Goal: Communication & Community: Answer question/provide support

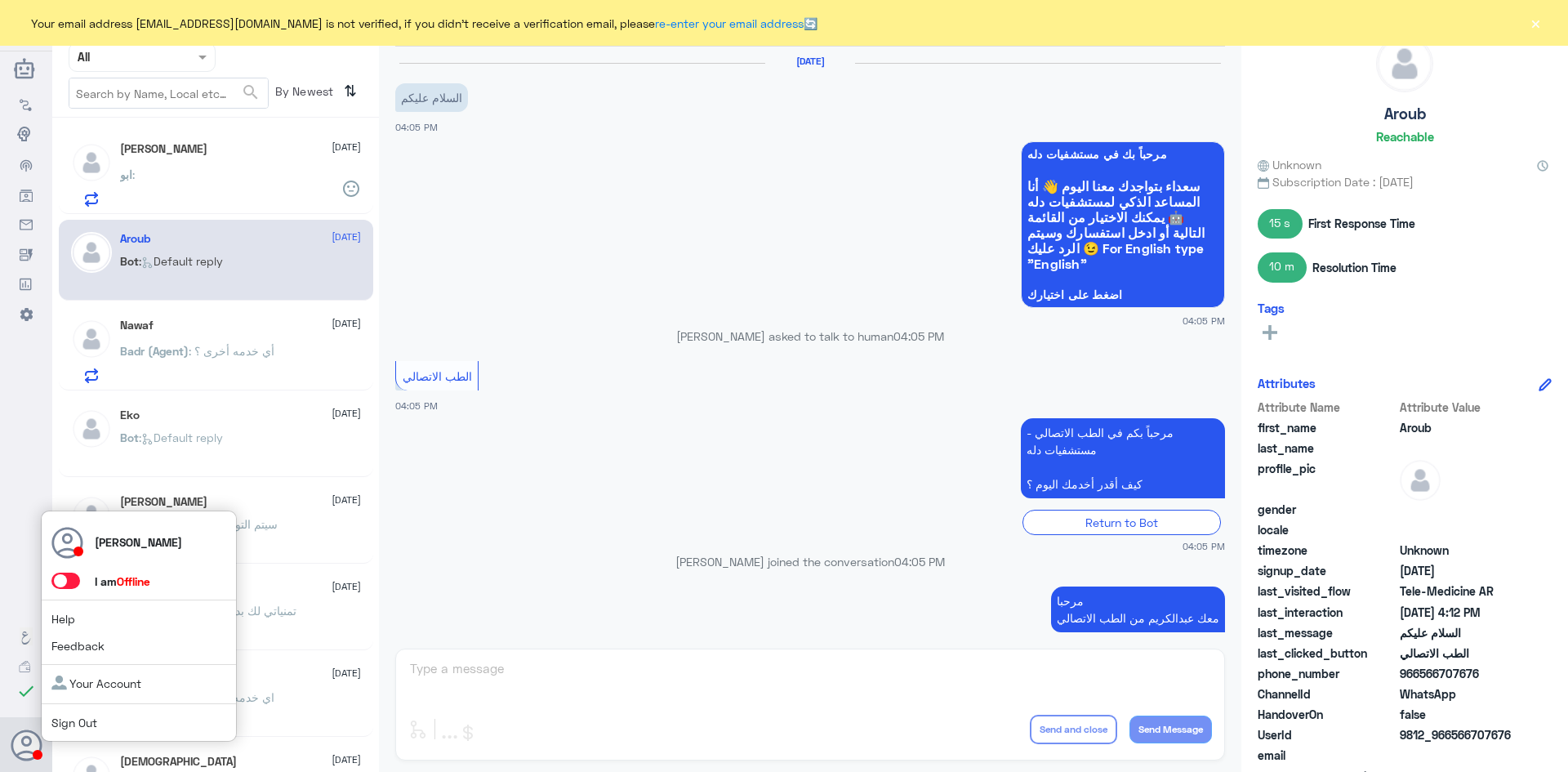
scroll to position [613, 0]
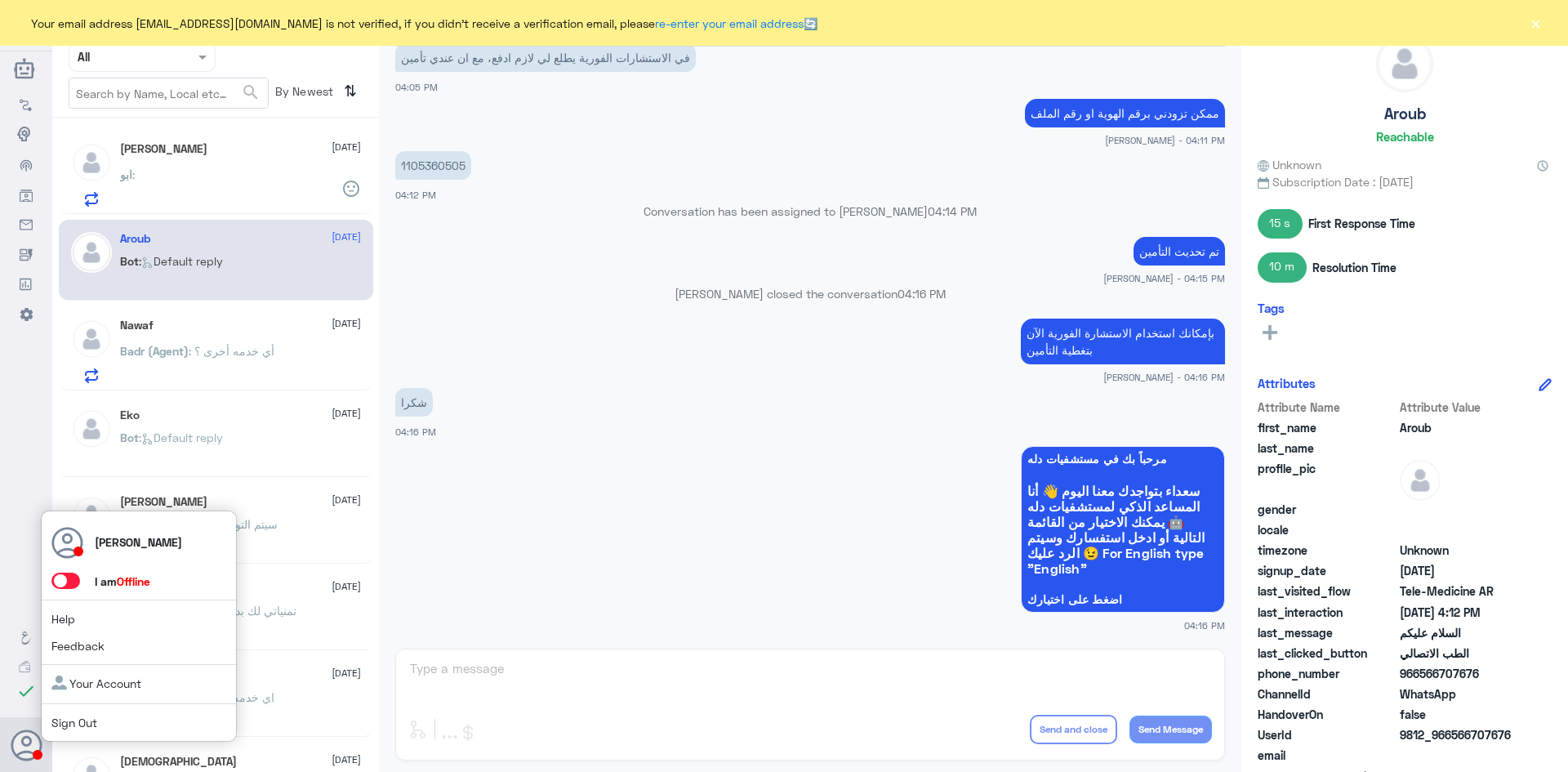
click at [78, 578] on span at bounding box center [65, 581] width 28 height 17
click at [0, 0] on input "checkbox" at bounding box center [0, 0] width 0 height 0
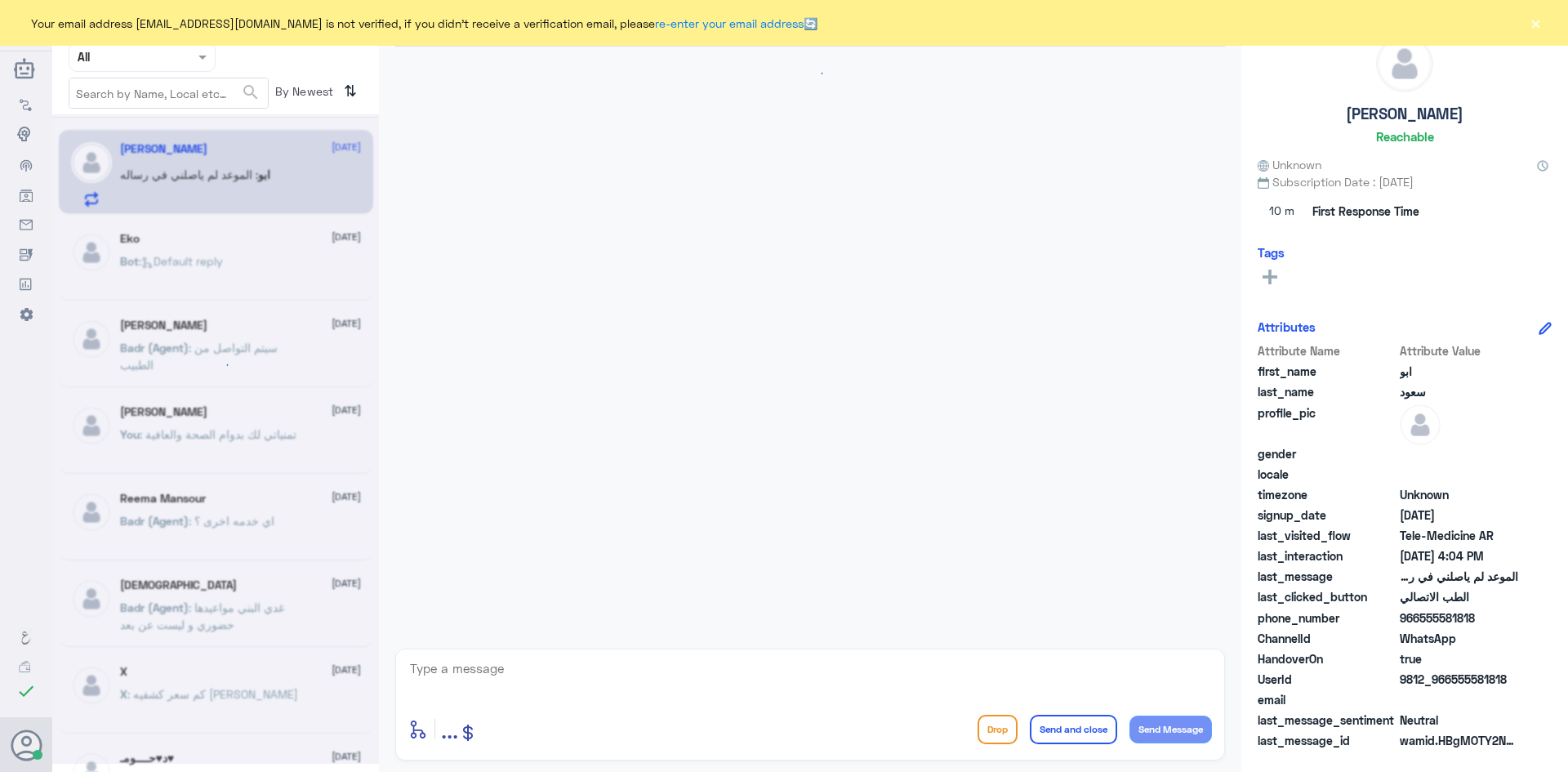
scroll to position [943, 0]
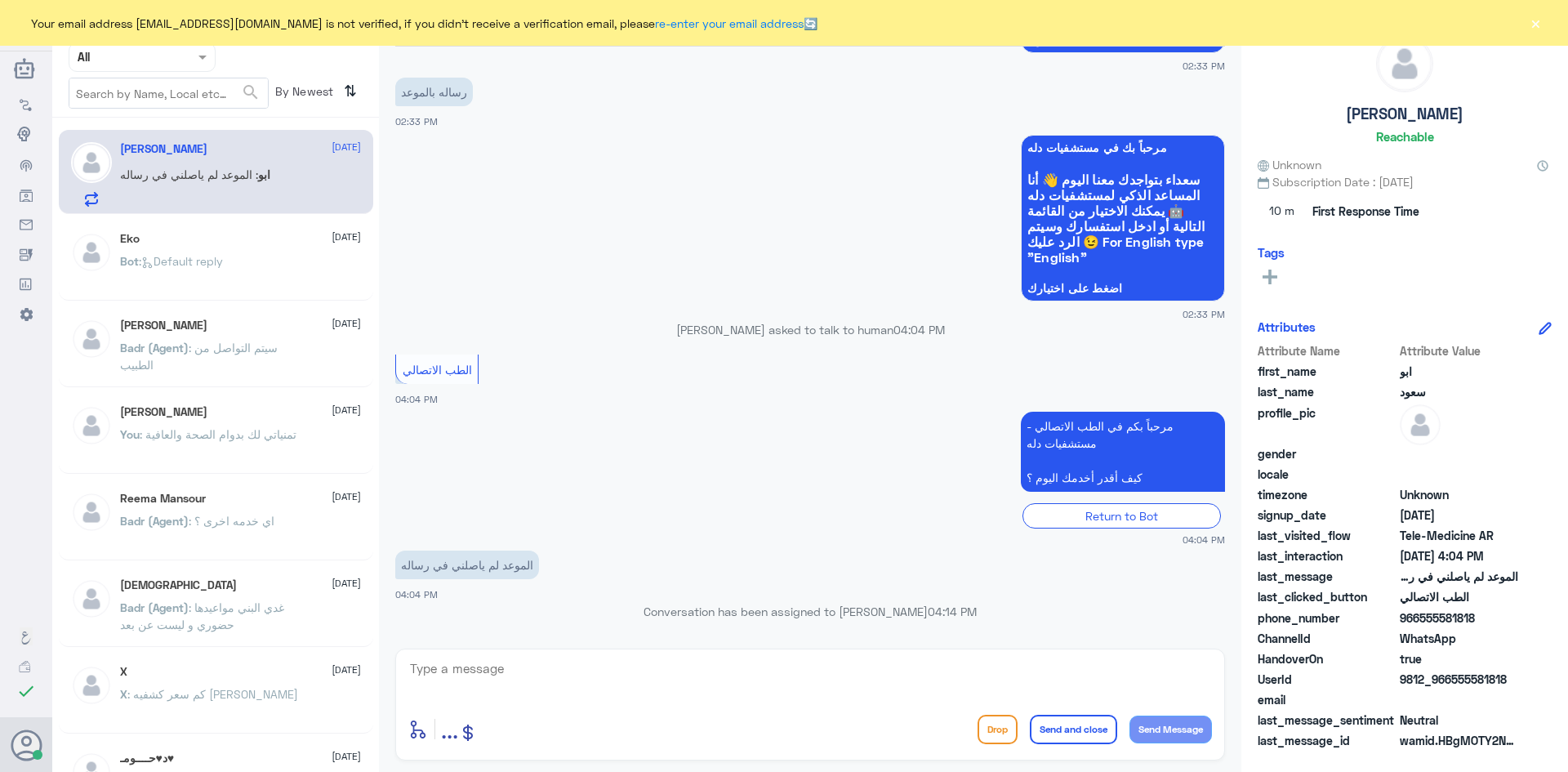
click at [1535, 24] on button "×" at bounding box center [1536, 23] width 17 height 17
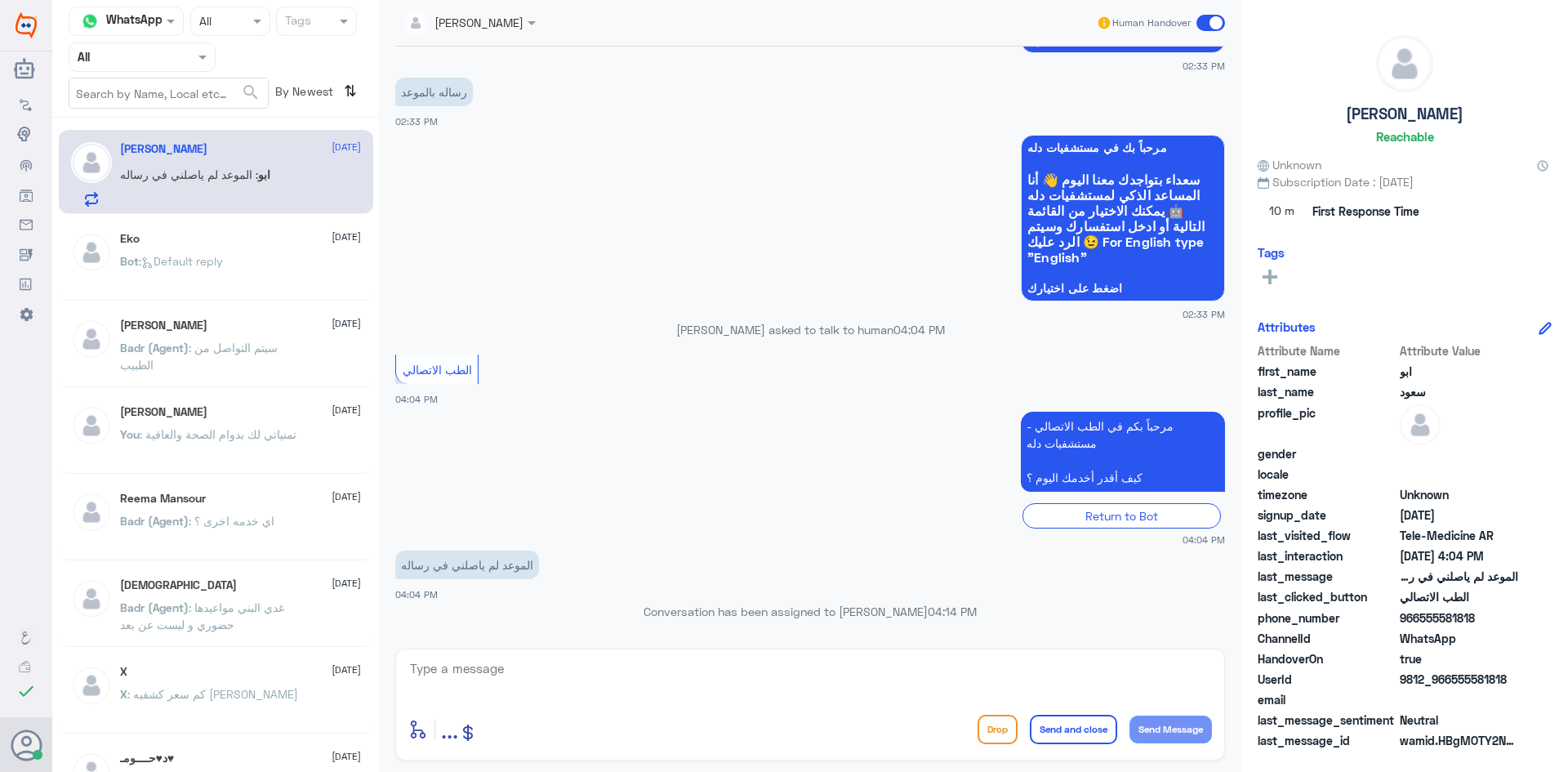
click at [1203, 25] on span at bounding box center [1210, 23] width 28 height 17
click at [0, 0] on input "checkbox" at bounding box center [0, 0] width 0 height 0
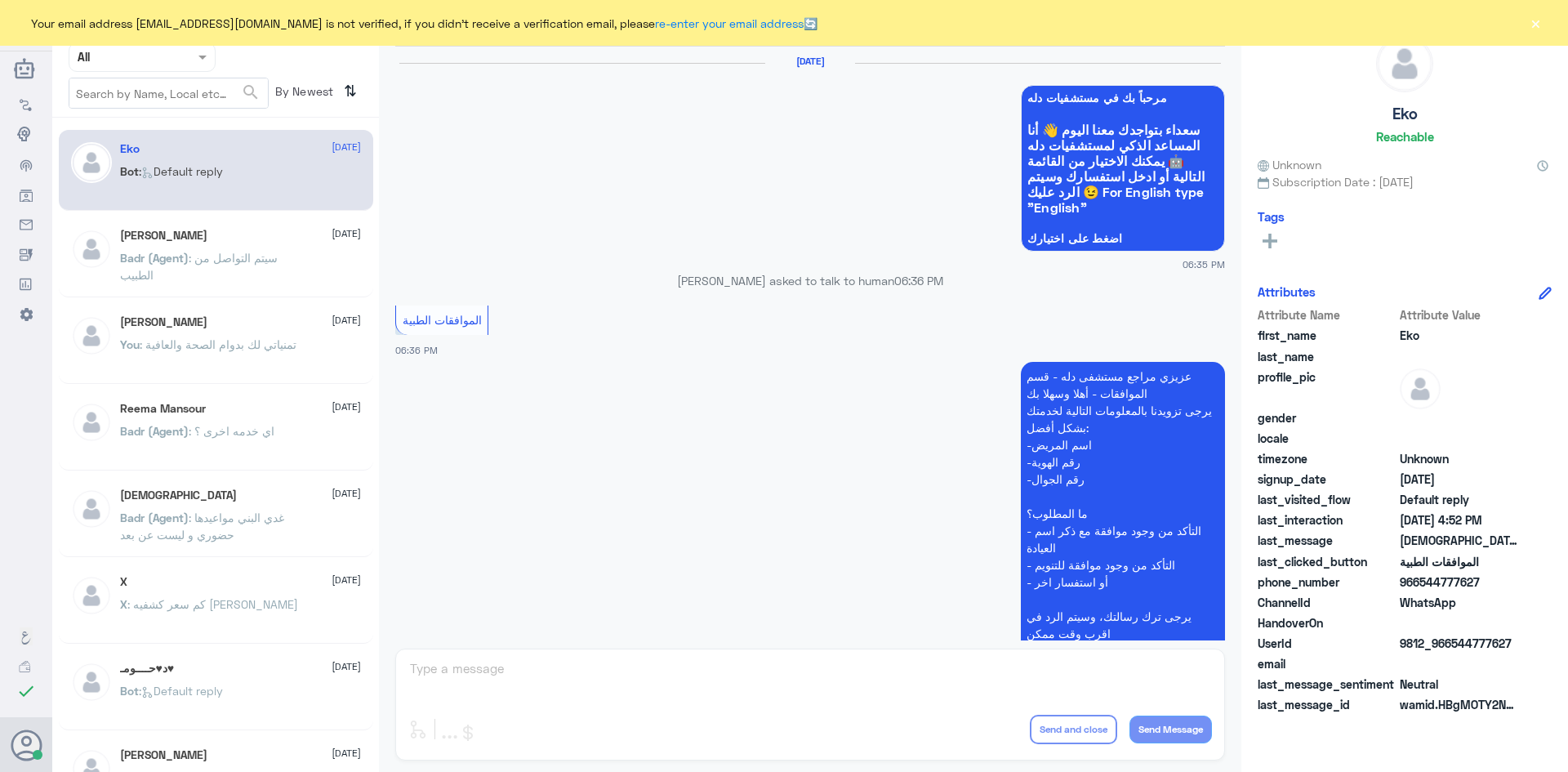
scroll to position [1560, 0]
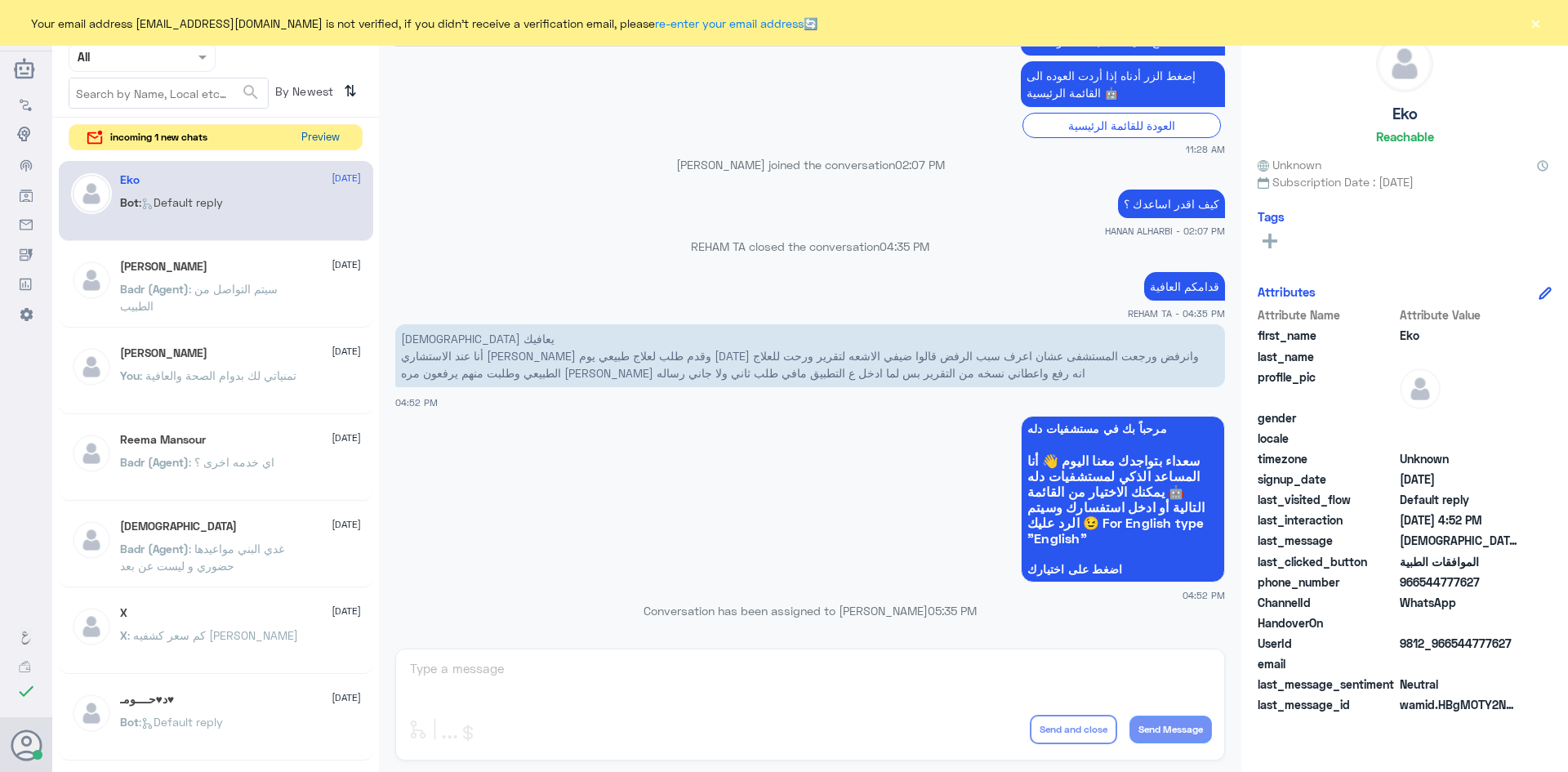
click at [327, 140] on button "Preview" at bounding box center [319, 138] width 50 height 26
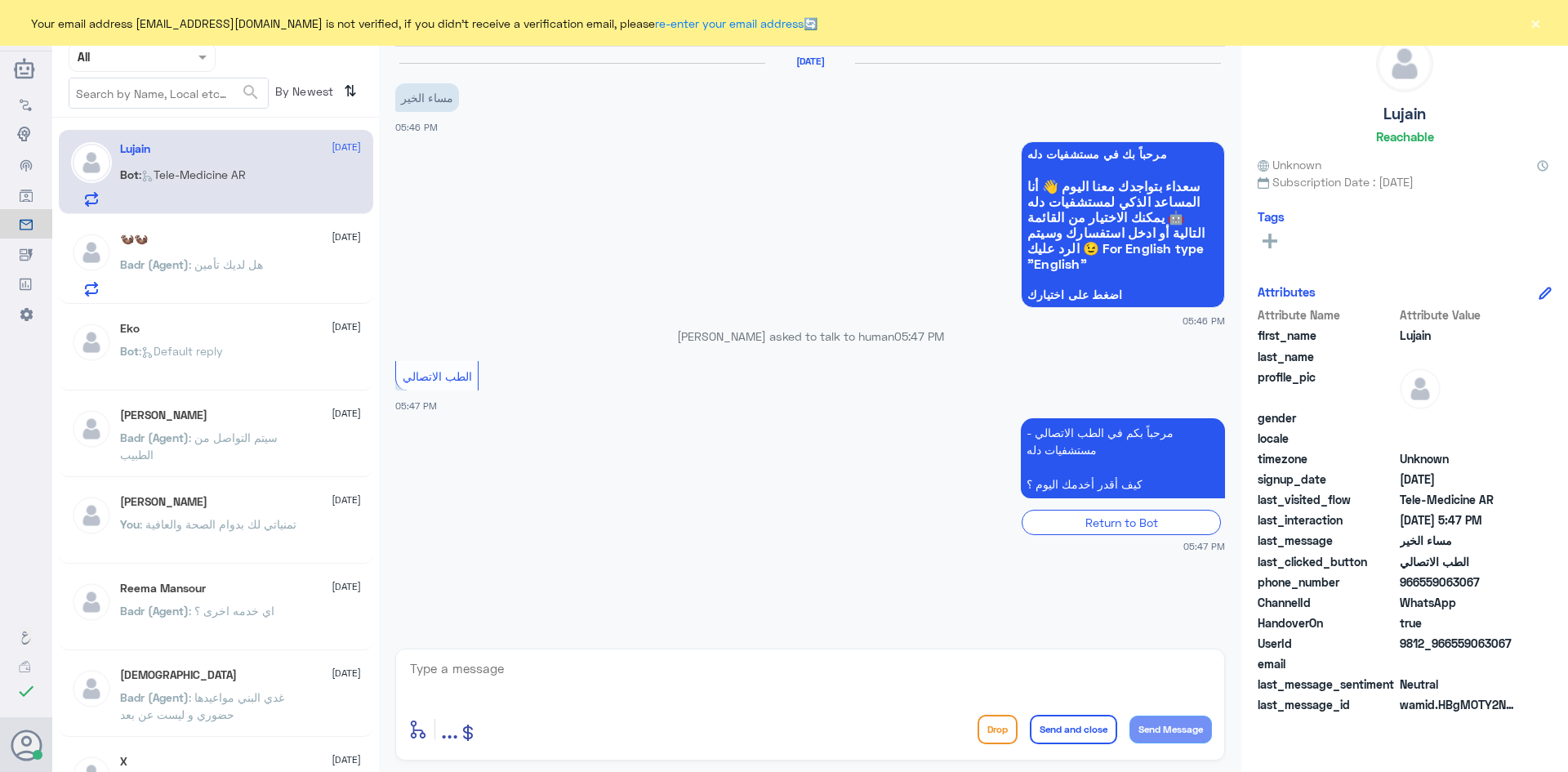
click at [663, 685] on textarea at bounding box center [810, 677] width 803 height 40
paste textarea "مرحبا معك عبدالكريم من الطب الاتصالي"
type textarea "مرحبا معك عبدالكريم من الطب الاتصالي"
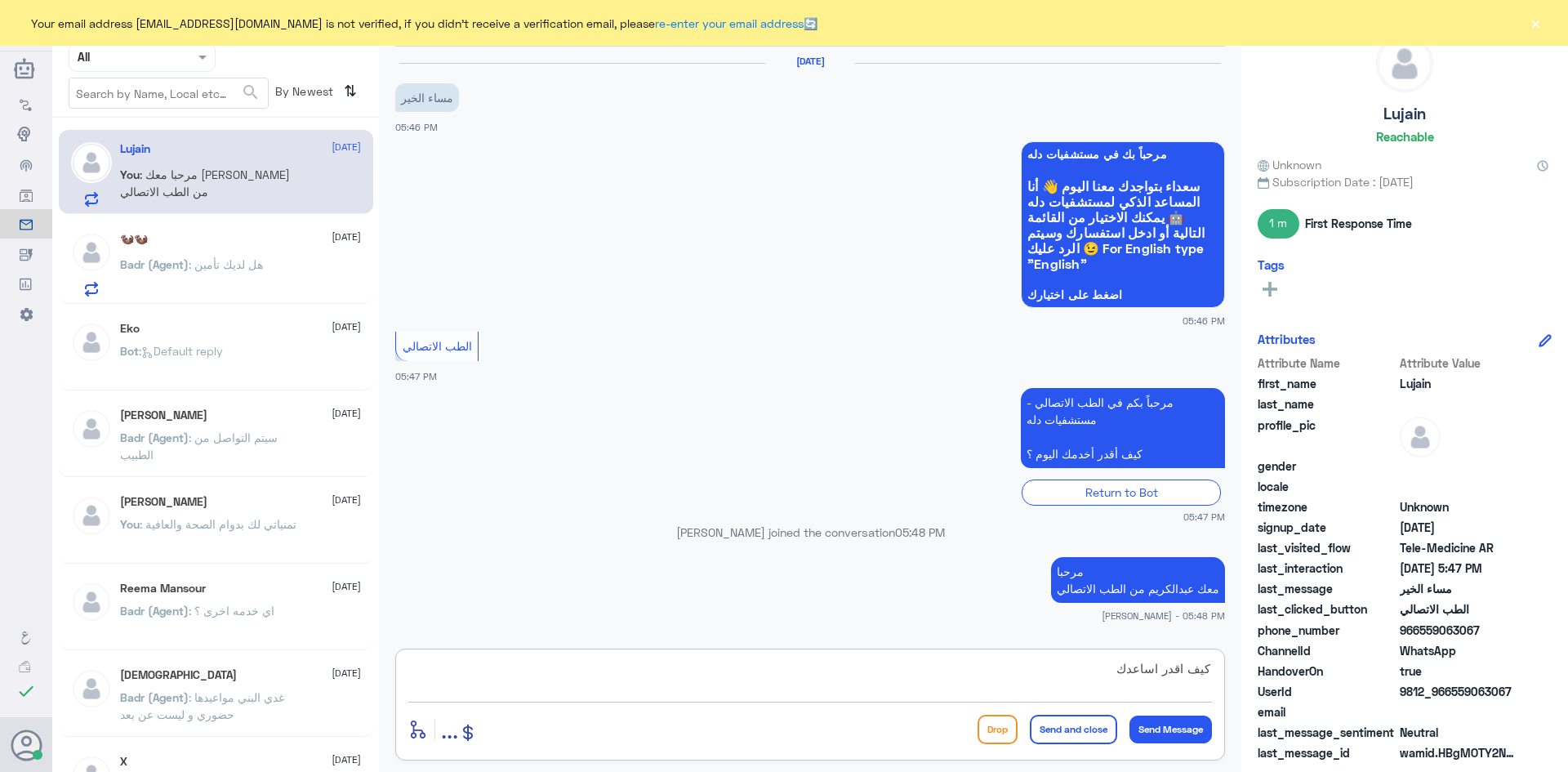
type textarea "كيف اقدر اساعدك"
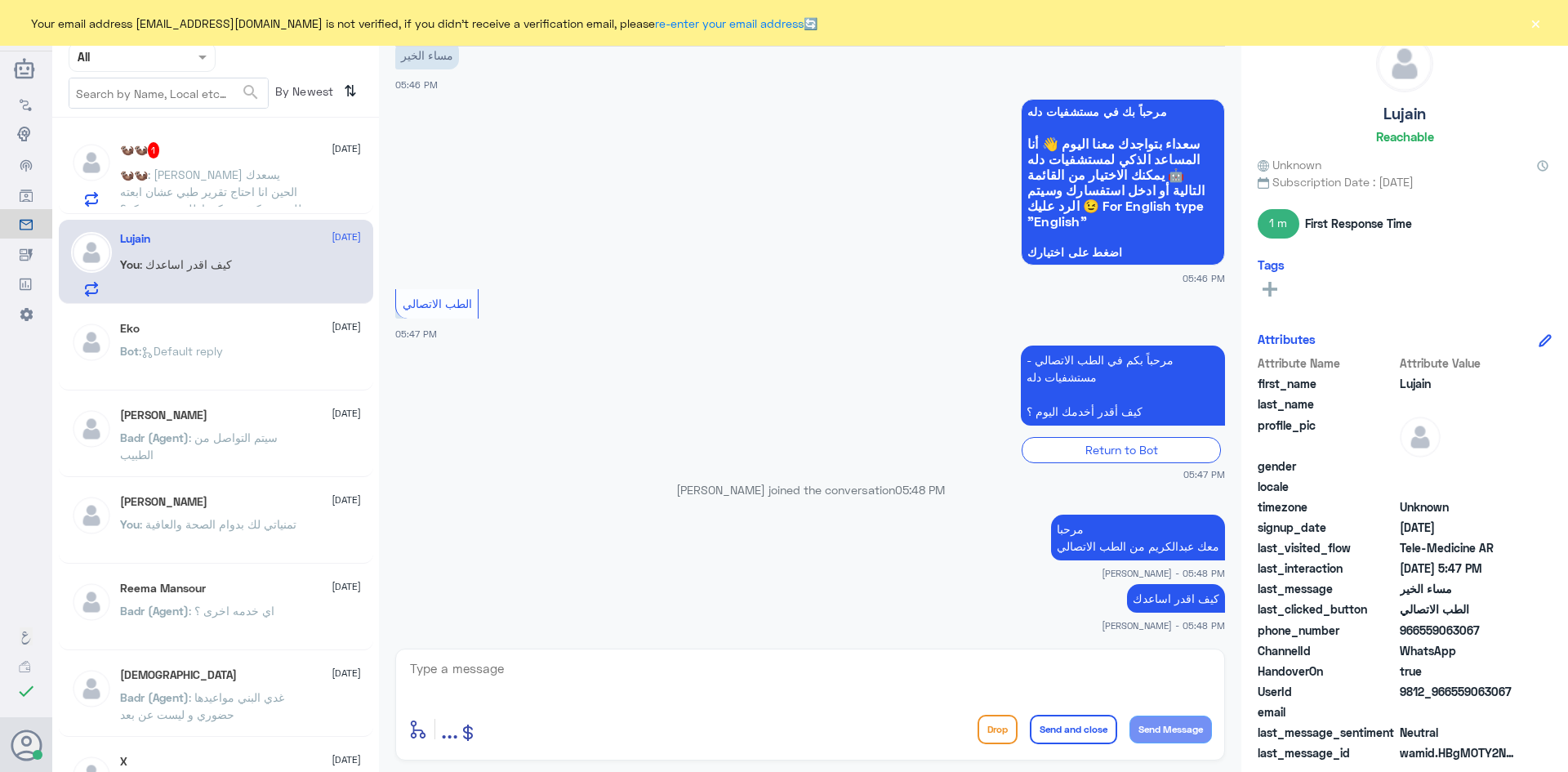
click at [336, 173] on div "🦦🦦 : لوسمحت الله يسعدك الحين انا احتاج تقرير طبي عشان ابعته للجمعيه كيف ممكن اط…" at bounding box center [241, 188] width 241 height 37
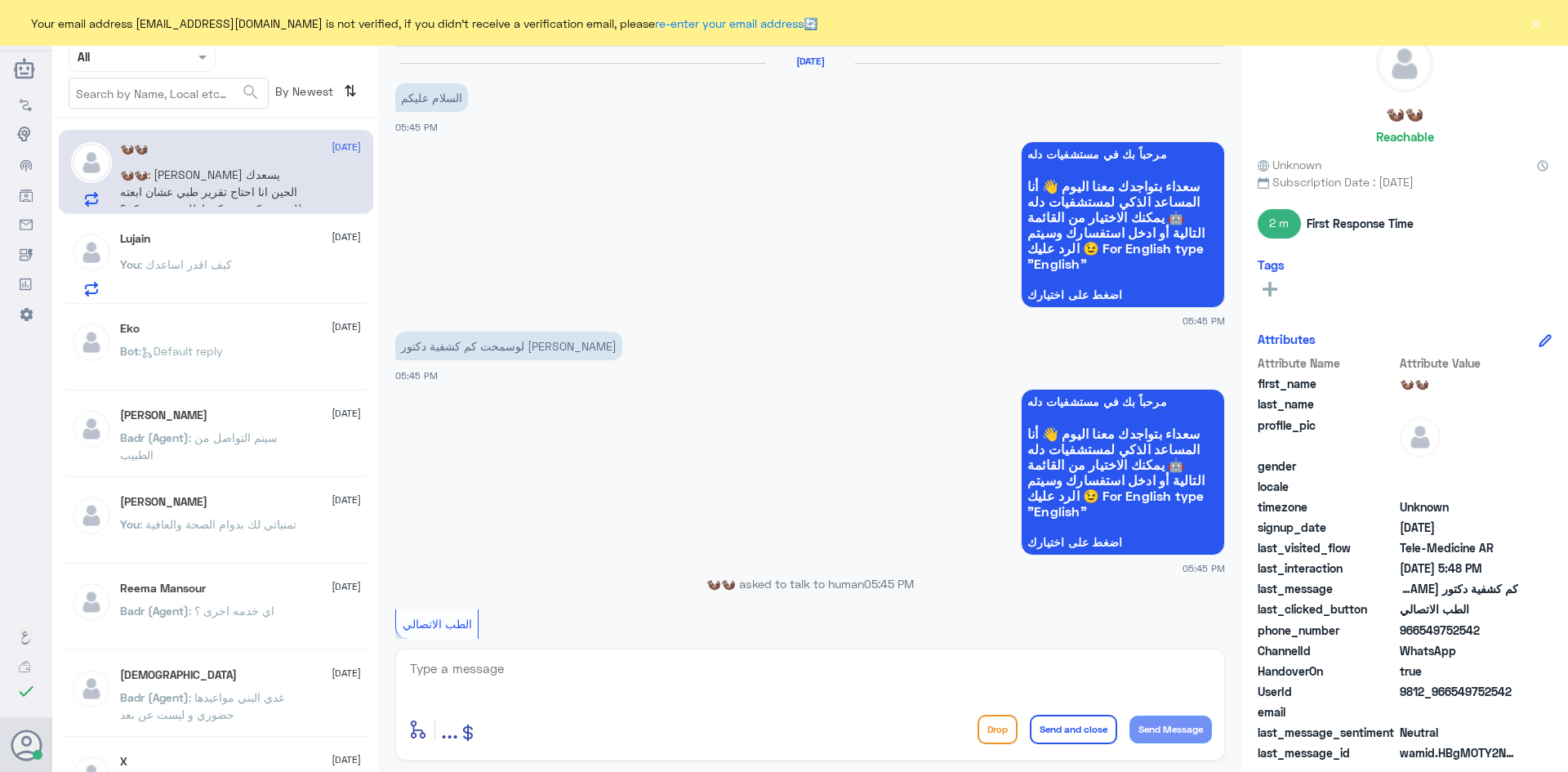
scroll to position [432, 0]
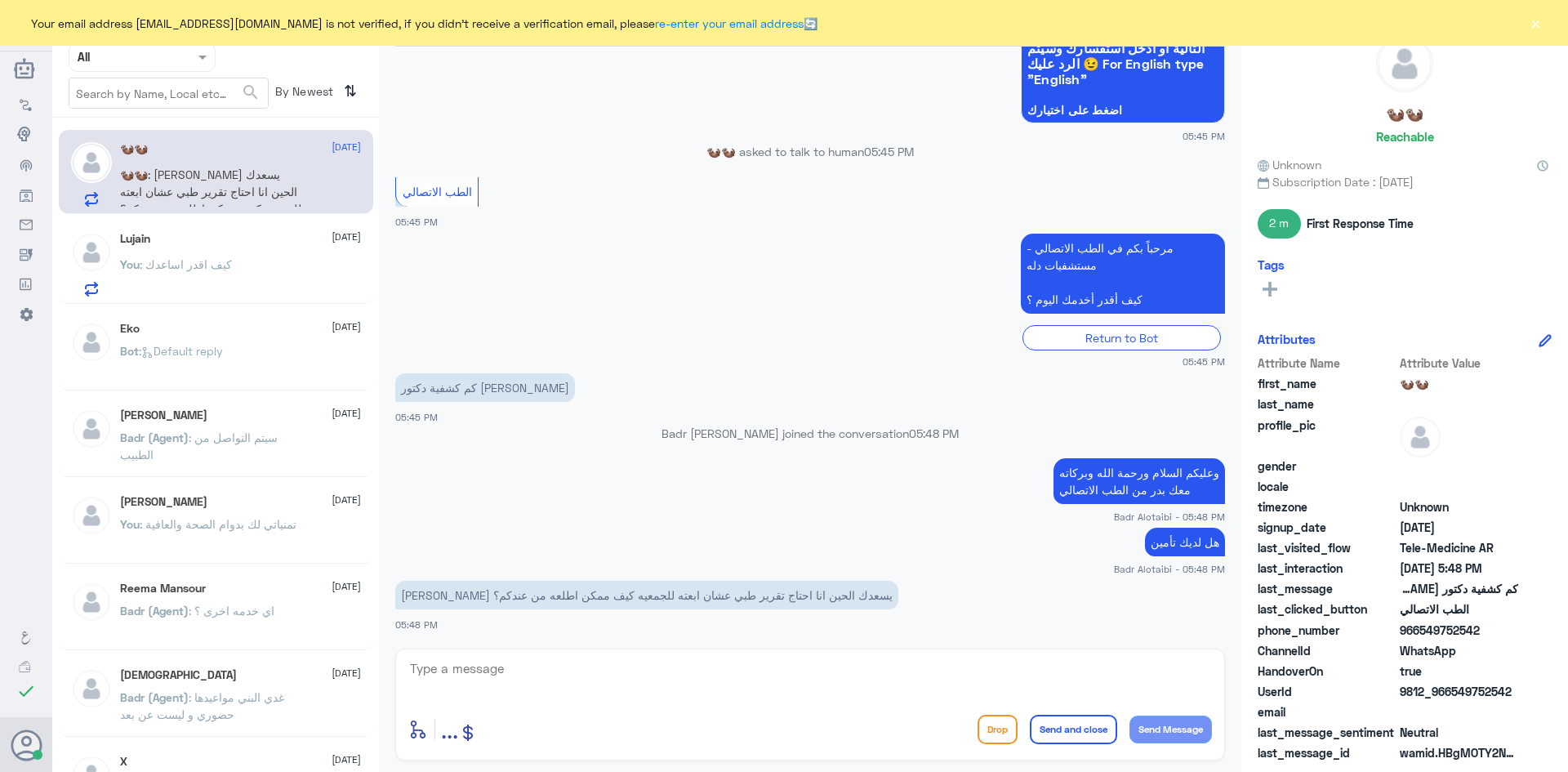
click at [252, 265] on div "You : كيف اقدر اساعدك" at bounding box center [241, 278] width 241 height 37
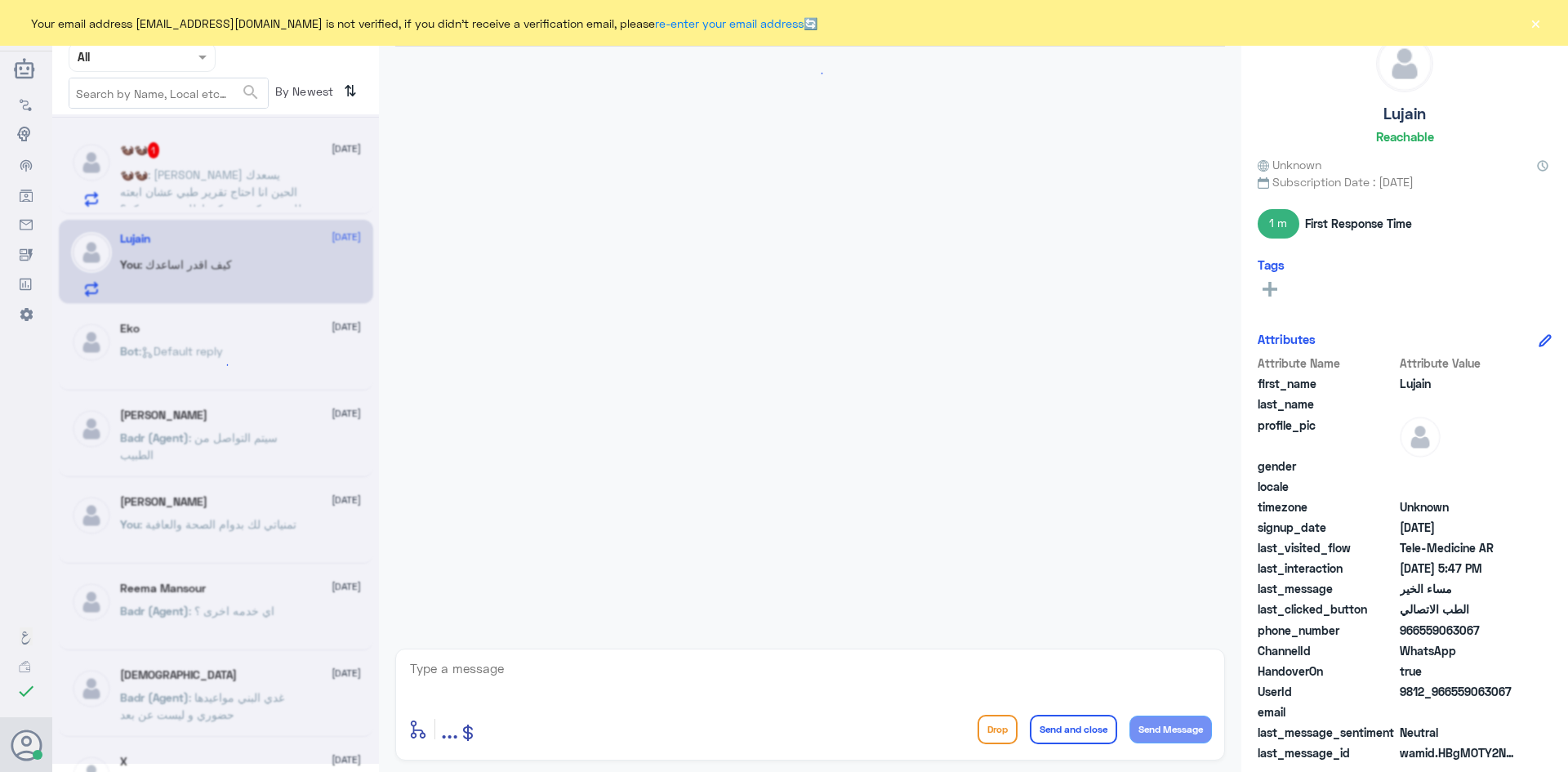
scroll to position [73, 0]
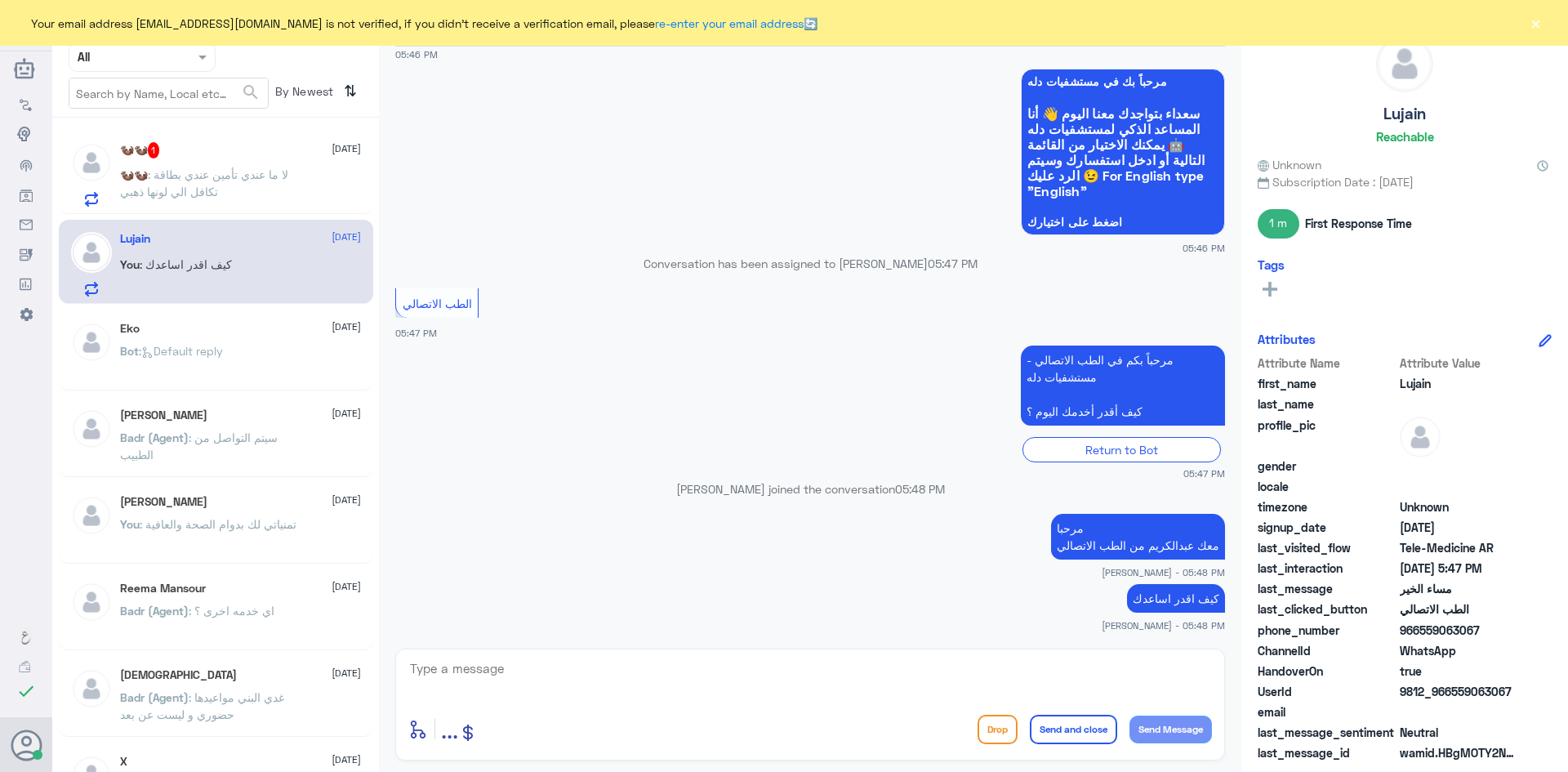
click at [1534, 28] on button "×" at bounding box center [1536, 23] width 17 height 17
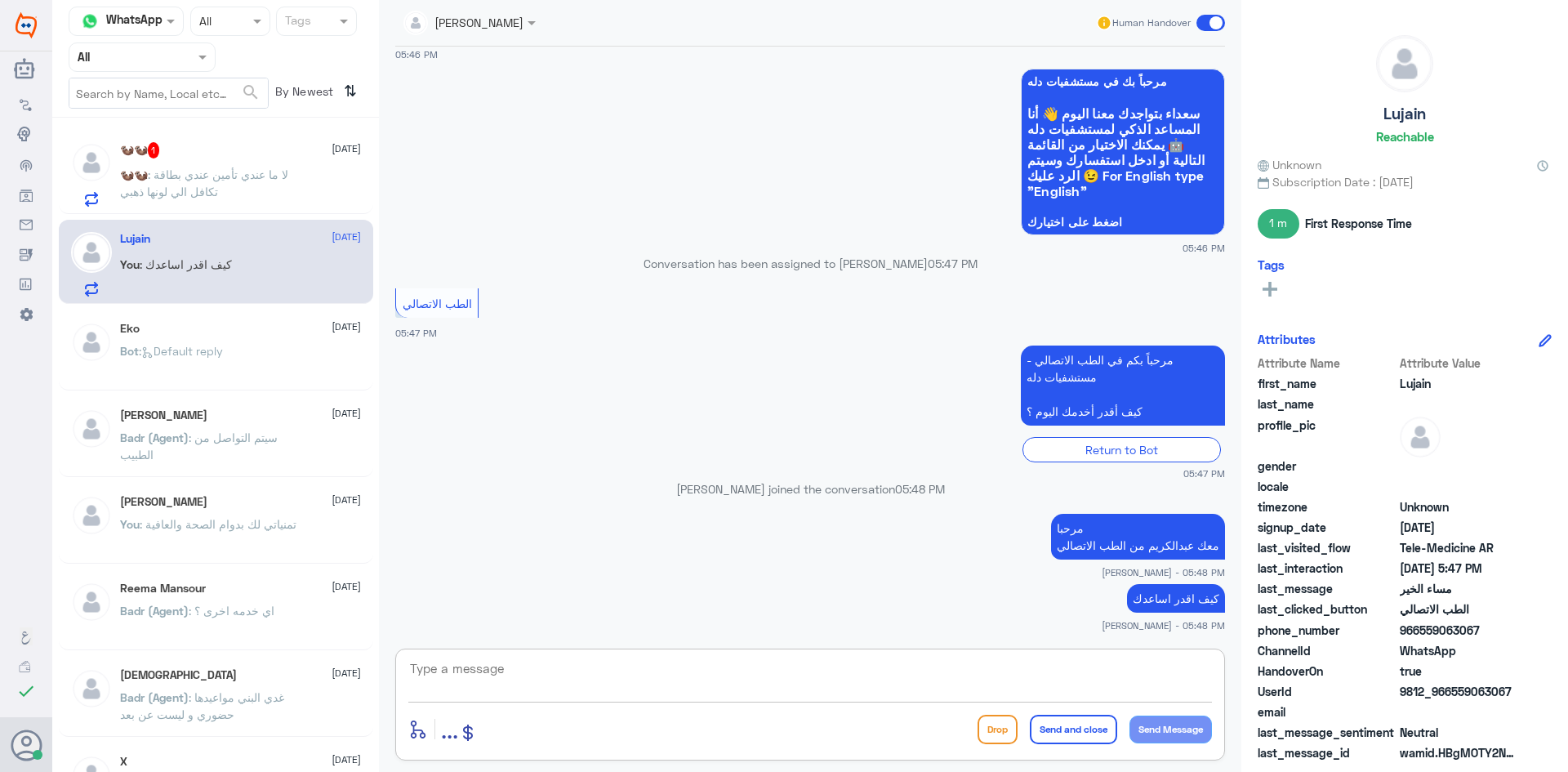
click at [1038, 674] on textarea at bounding box center [810, 677] width 803 height 40
click at [1092, 665] on textarea at bounding box center [810, 677] width 803 height 40
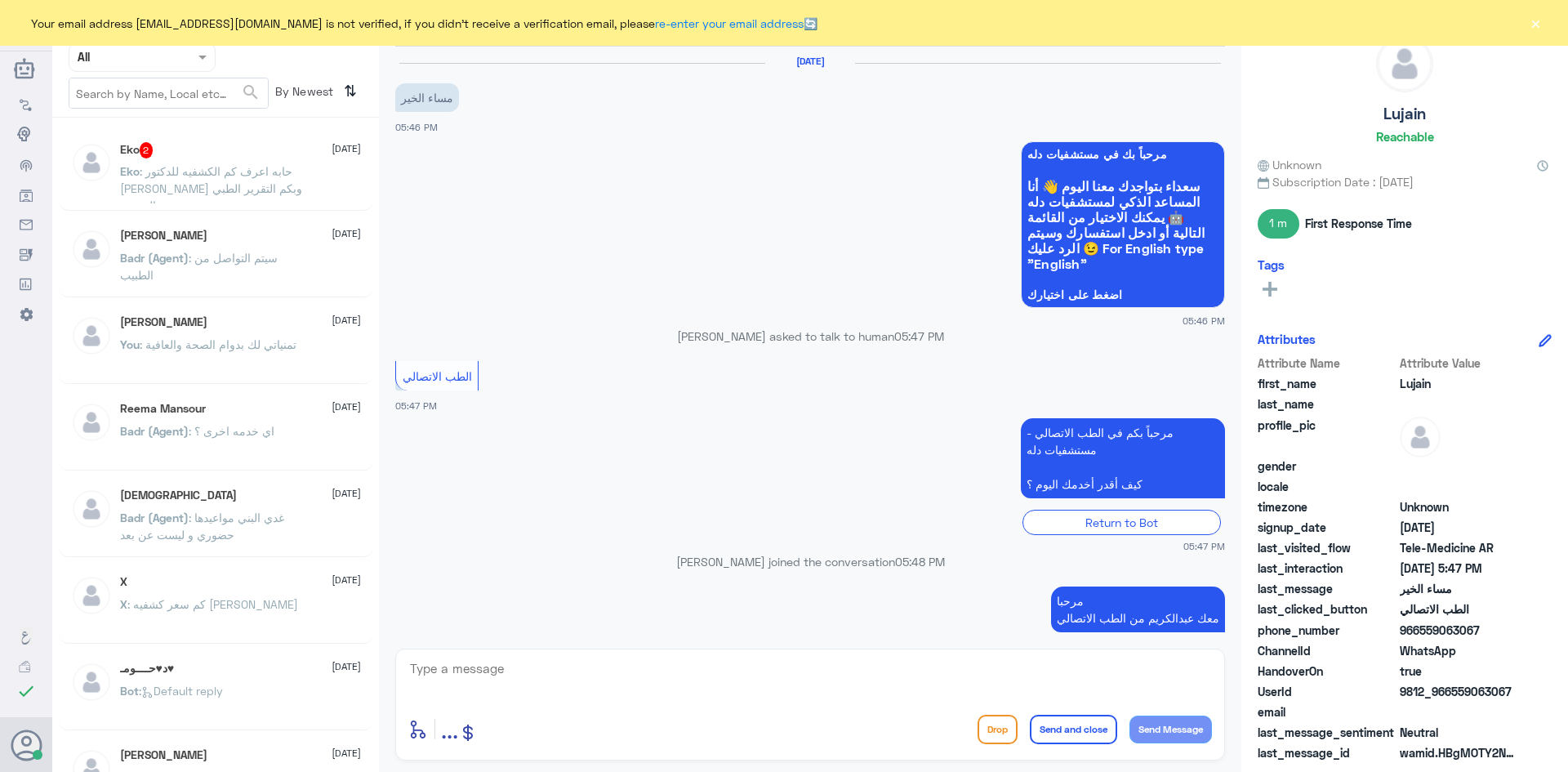
scroll to position [73, 0]
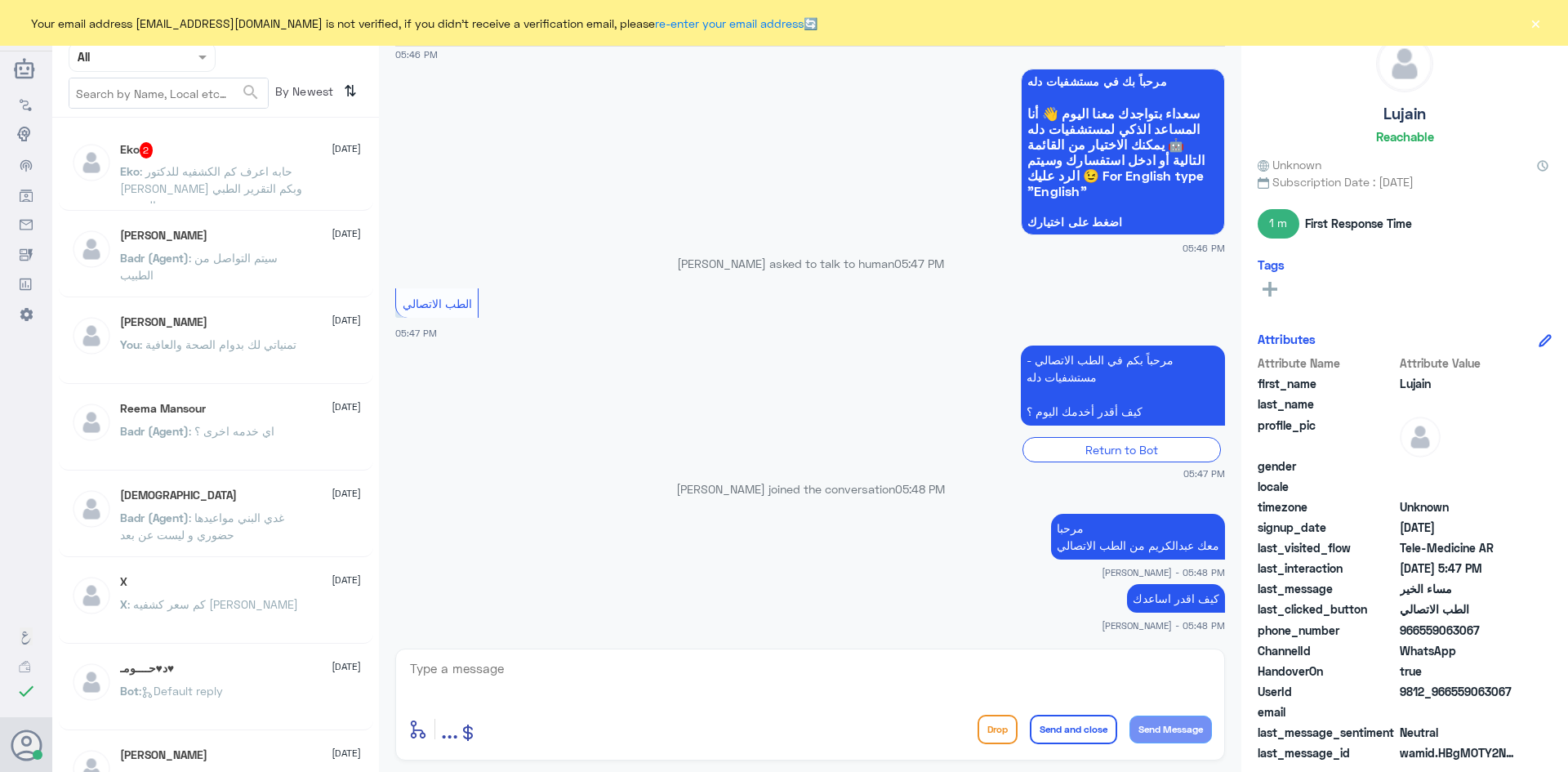
click at [1540, 23] on button "×" at bounding box center [1536, 23] width 17 height 17
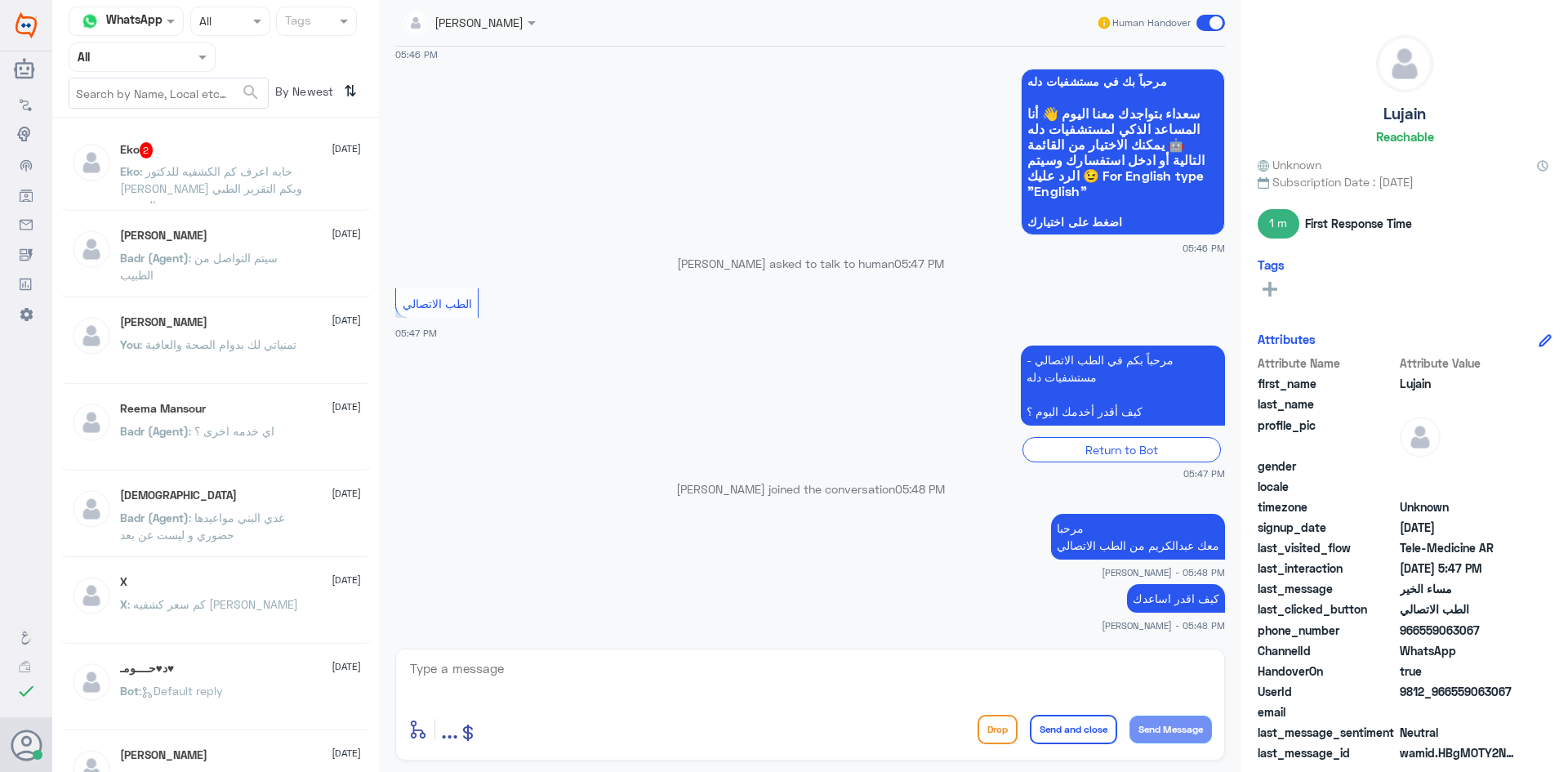
click at [1206, 27] on span at bounding box center [1210, 23] width 28 height 17
click at [0, 0] on input "checkbox" at bounding box center [0, 0] width 0 height 0
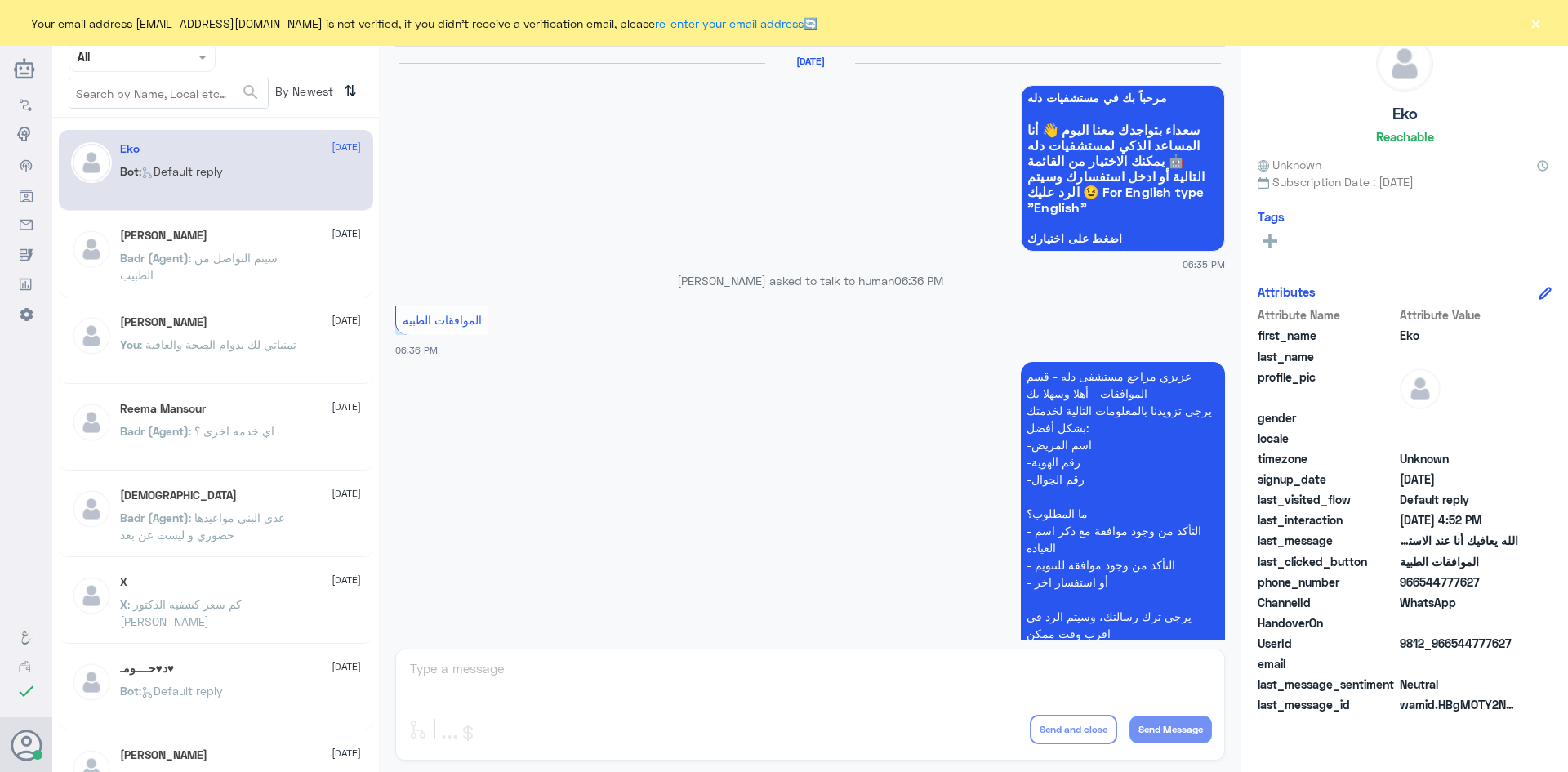
scroll to position [1560, 0]
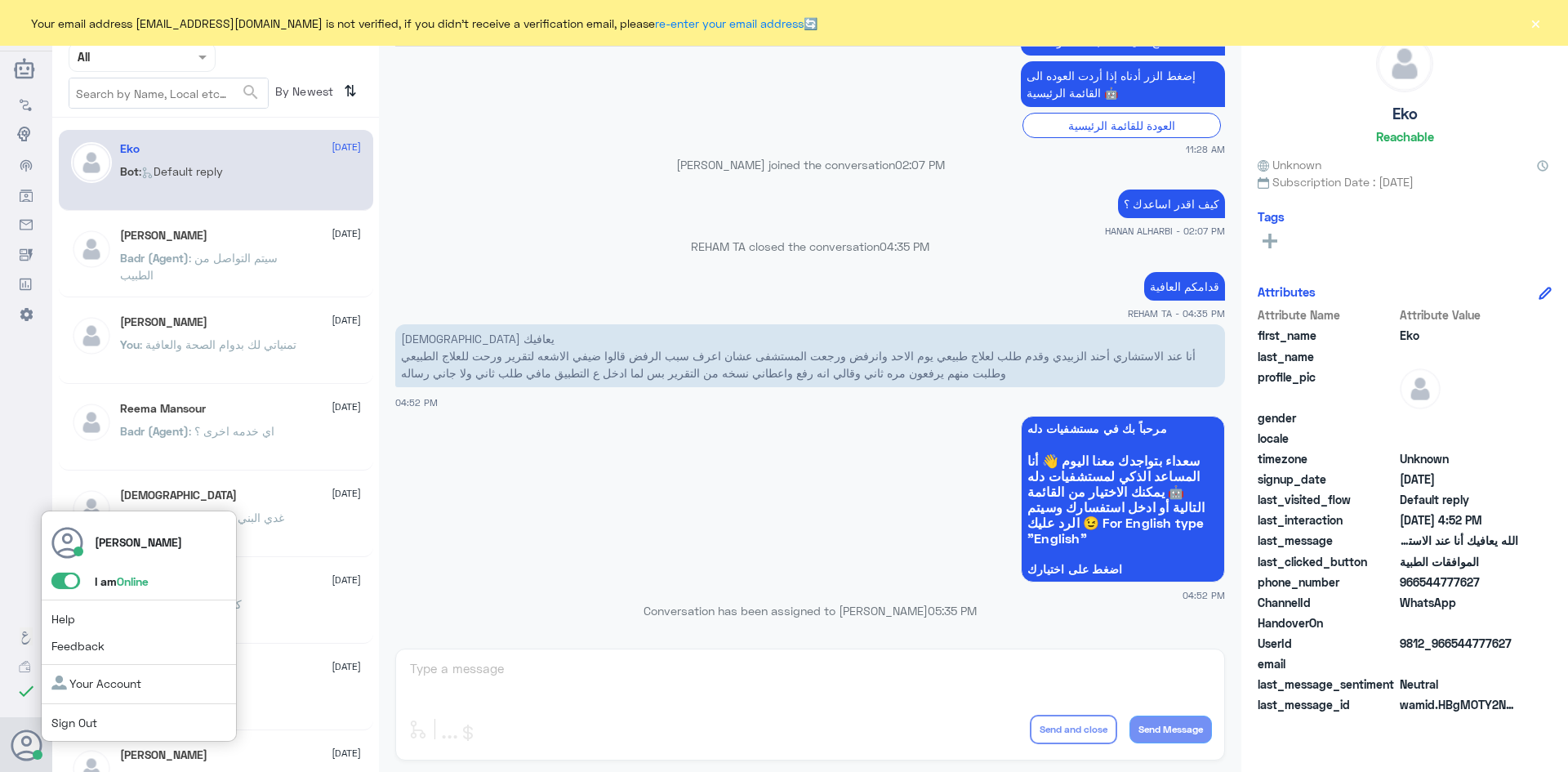
click at [59, 581] on span at bounding box center [65, 581] width 28 height 17
click at [0, 0] on input "checkbox" at bounding box center [0, 0] width 0 height 0
